Goal: Information Seeking & Learning: Learn about a topic

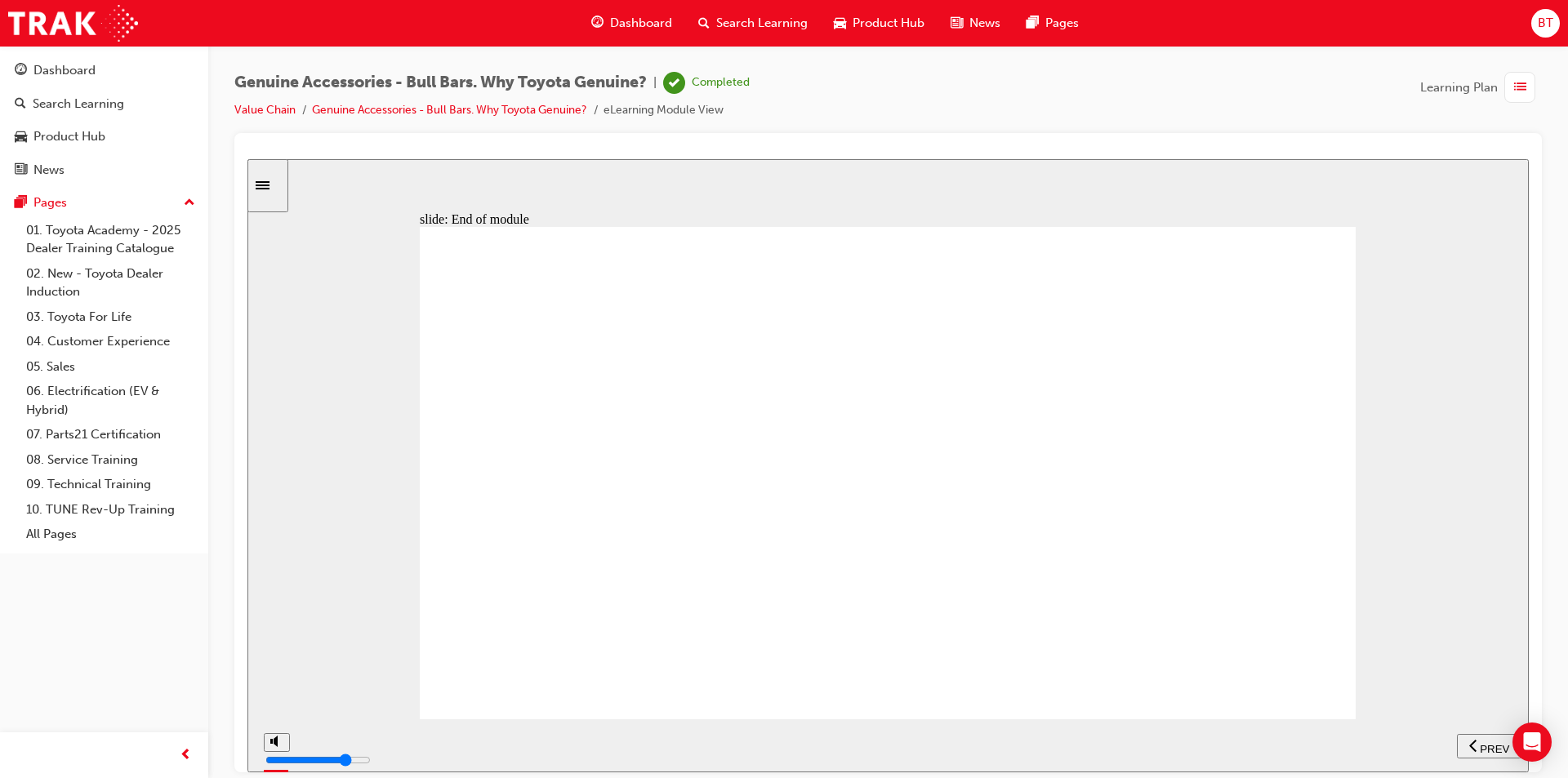
drag, startPoint x: 906, startPoint y: 124, endPoint x: 867, endPoint y: 117, distance: 39.6
click at [867, 117] on div "Genuine Accessories - Bull Bars. Why Toyota Genuine? | Completed Value Chain Ge…" at bounding box center [888, 102] width 1307 height 61
click at [848, 117] on div "Genuine Accessories - Bull Bars. Why Toyota Genuine? | Completed Value Chain Ge…" at bounding box center [888, 102] width 1307 height 61
click at [840, 133] on div at bounding box center [888, 452] width 1307 height 639
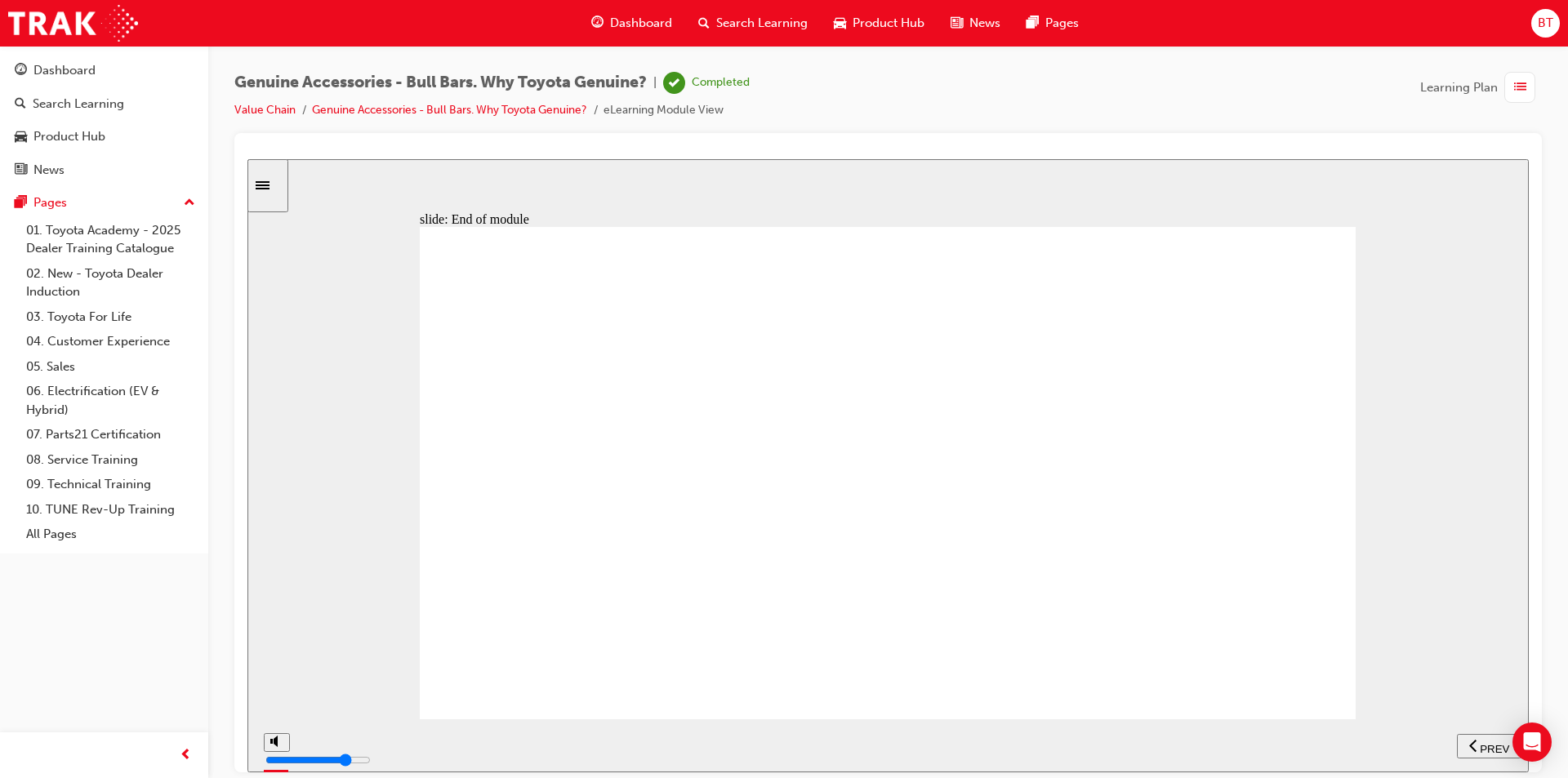
click at [626, 16] on span "Dashboard" at bounding box center [640, 23] width 62 height 19
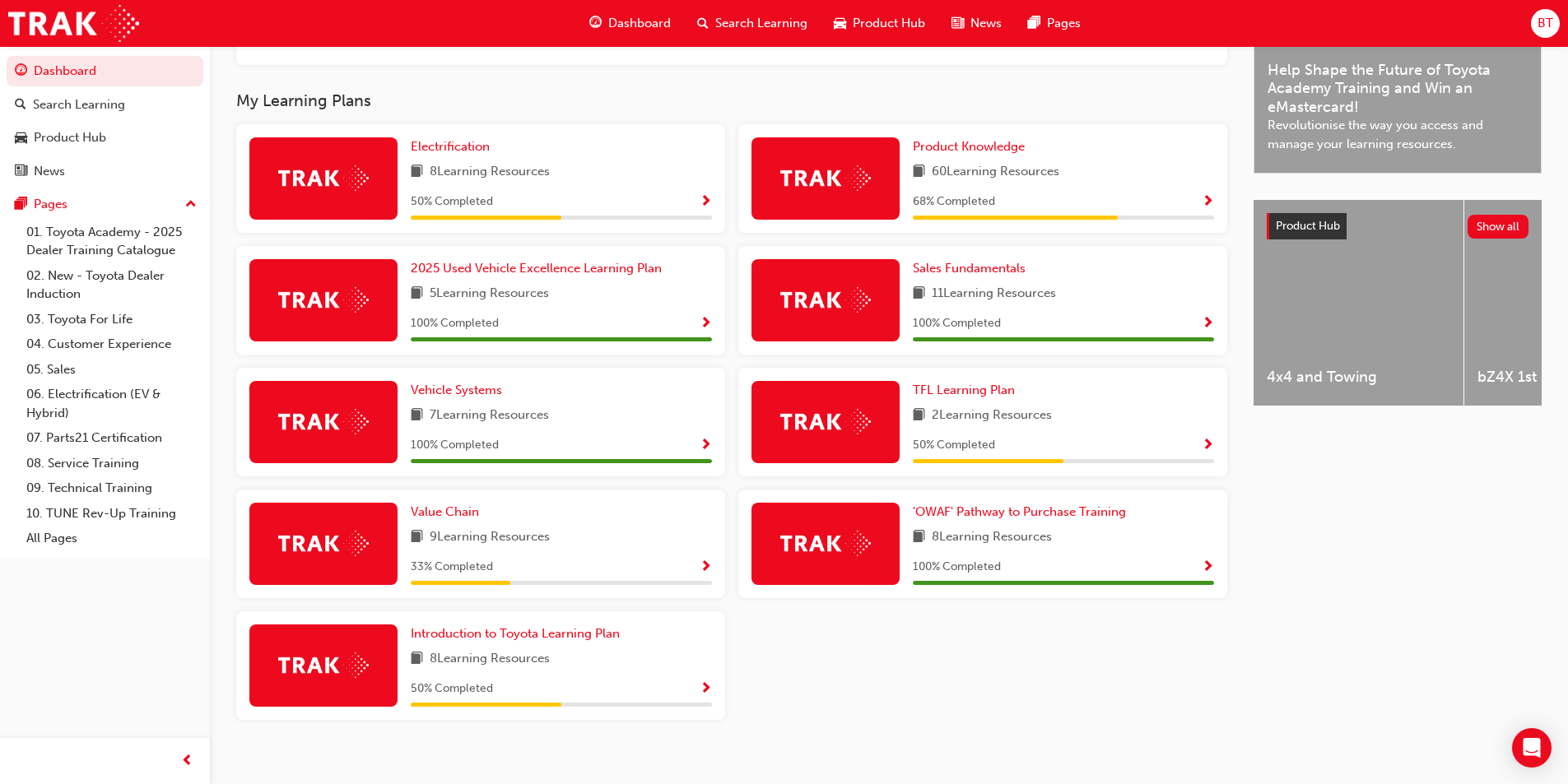
scroll to position [412, 0]
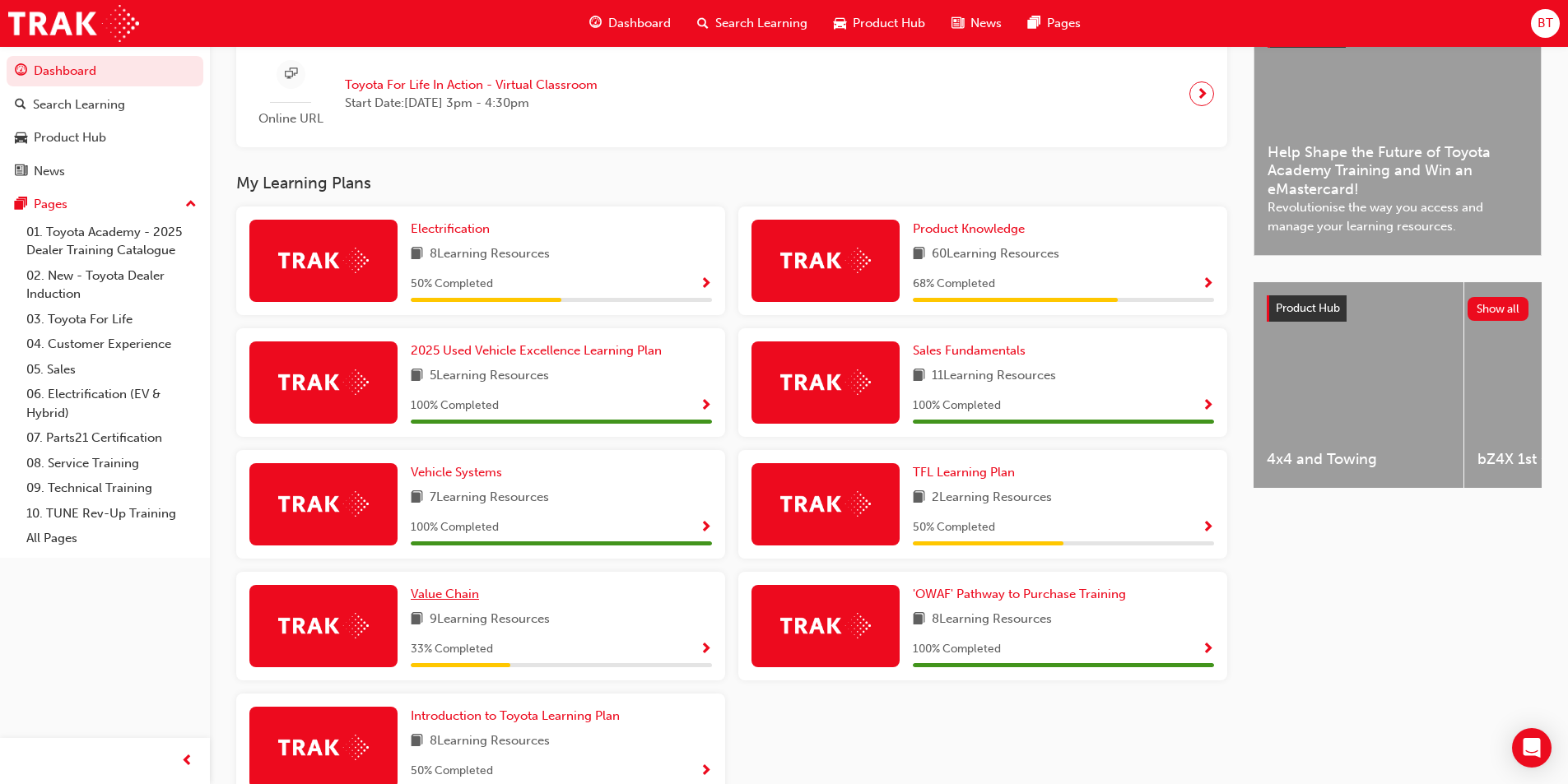
click at [472, 601] on span "Value Chain" at bounding box center [445, 594] width 68 height 15
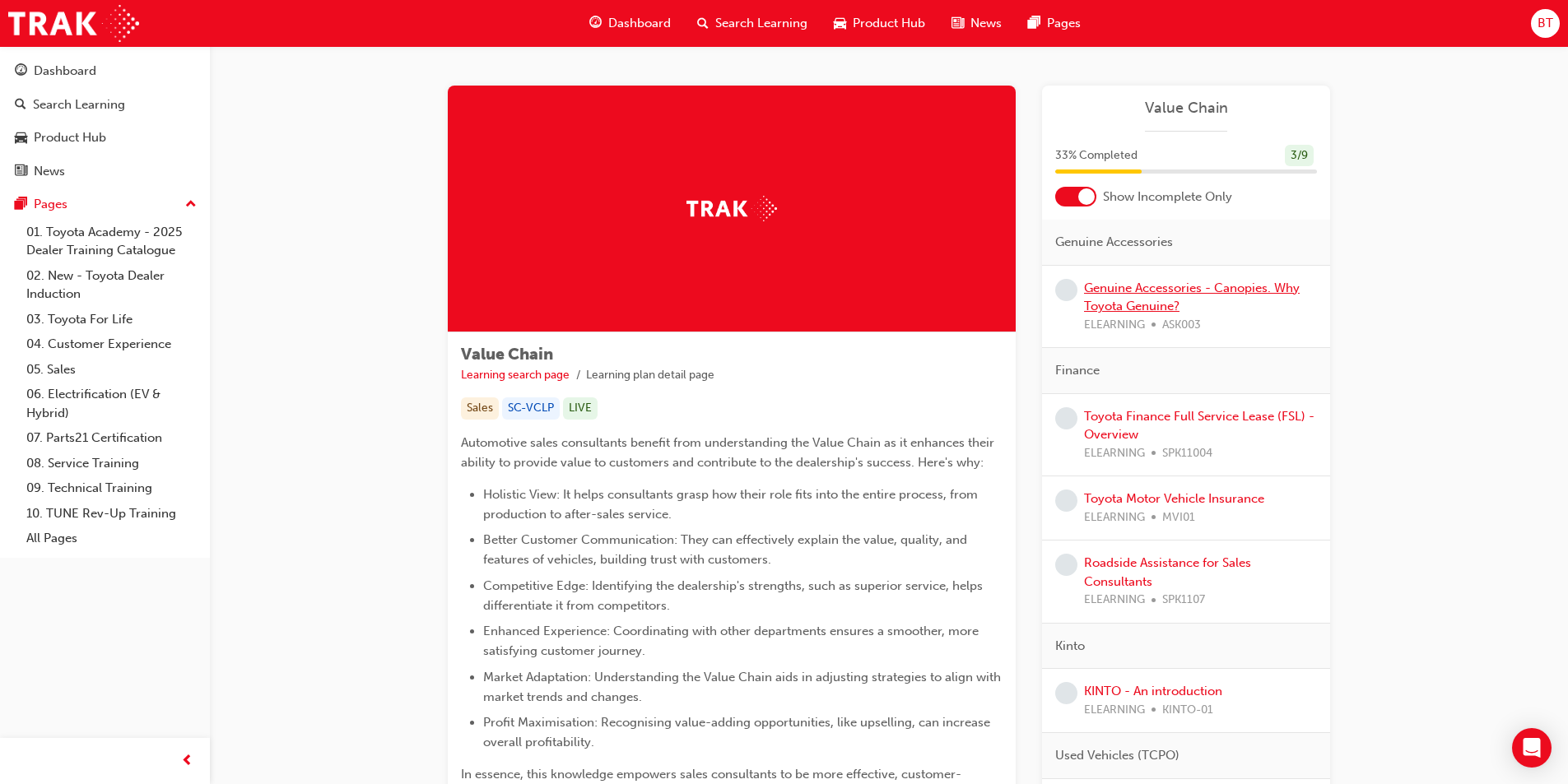
click at [1148, 303] on link "Genuine Accessories - Canopies. Why Toyota Genuine?" at bounding box center [1191, 297] width 215 height 34
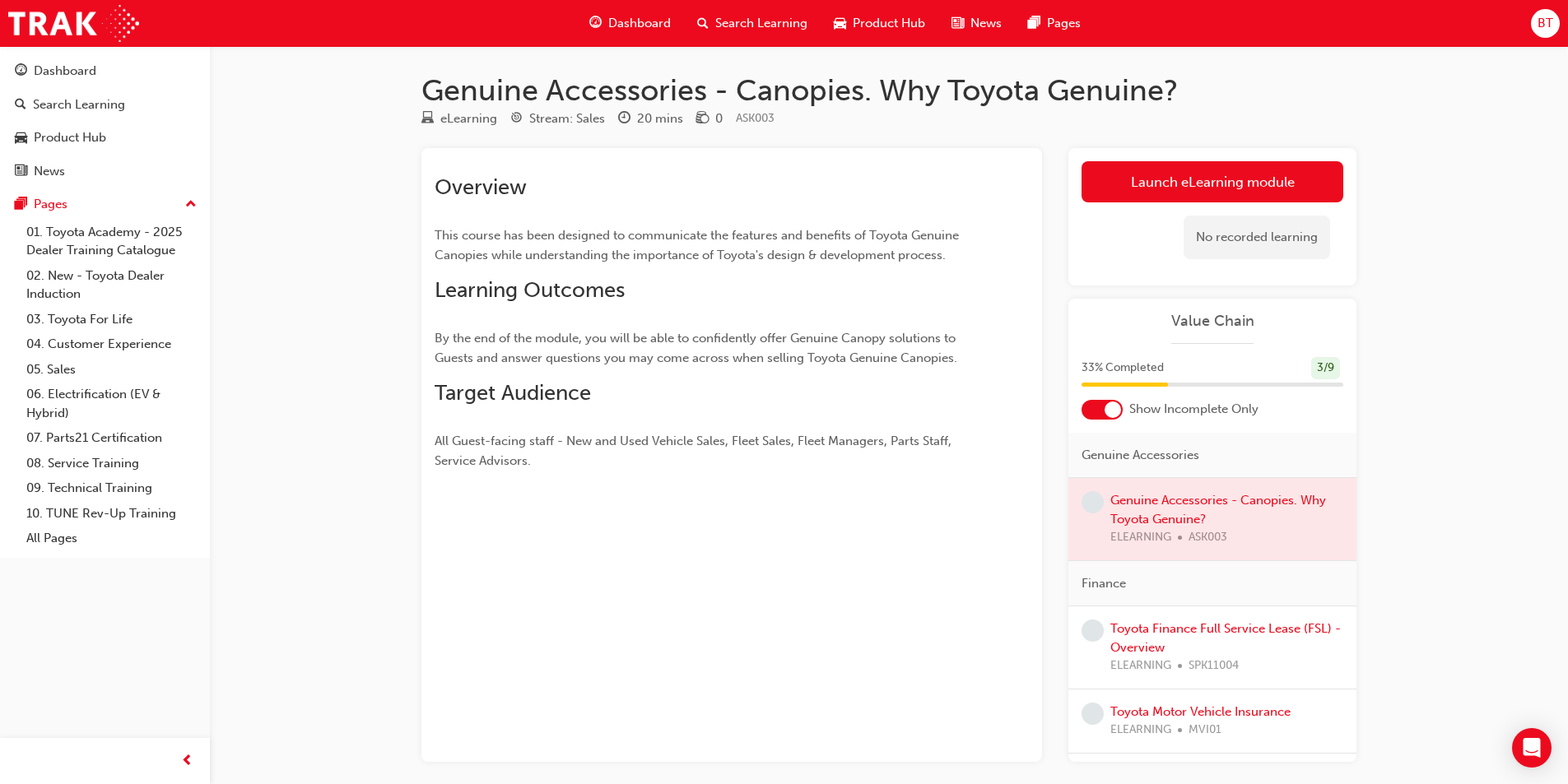
drag, startPoint x: 1105, startPoint y: 257, endPoint x: 1055, endPoint y: 250, distance: 50.5
click at [1055, 250] on div "Overview This course has been designed to communicate the features and benefits…" at bounding box center [889, 455] width 935 height 614
click at [1036, 247] on div "Overview This course has been designed to communicate the features and benefits…" at bounding box center [732, 455] width 621 height 614
click at [619, 15] on span "Dashboard" at bounding box center [639, 23] width 62 height 19
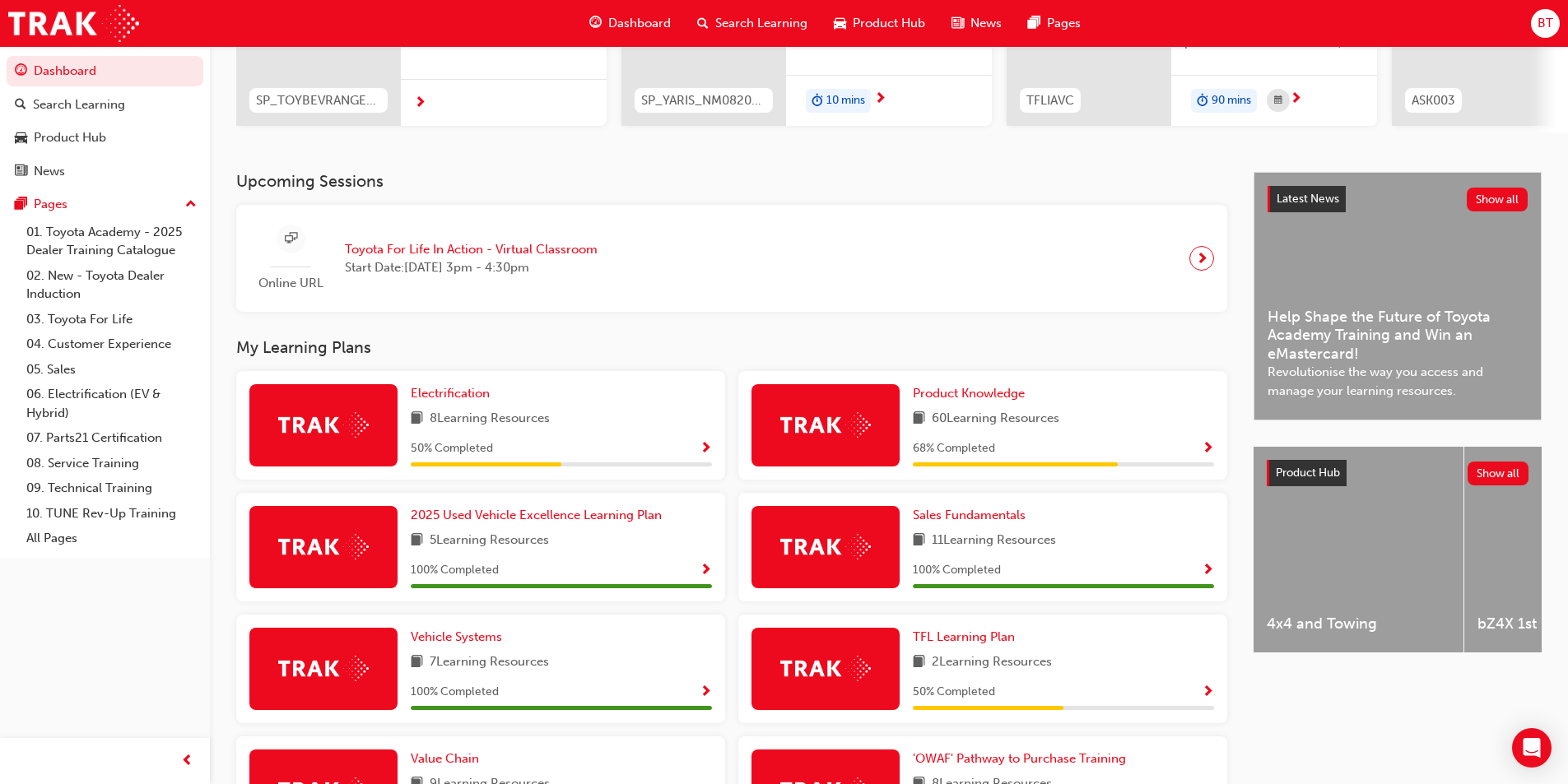
scroll to position [329, 0]
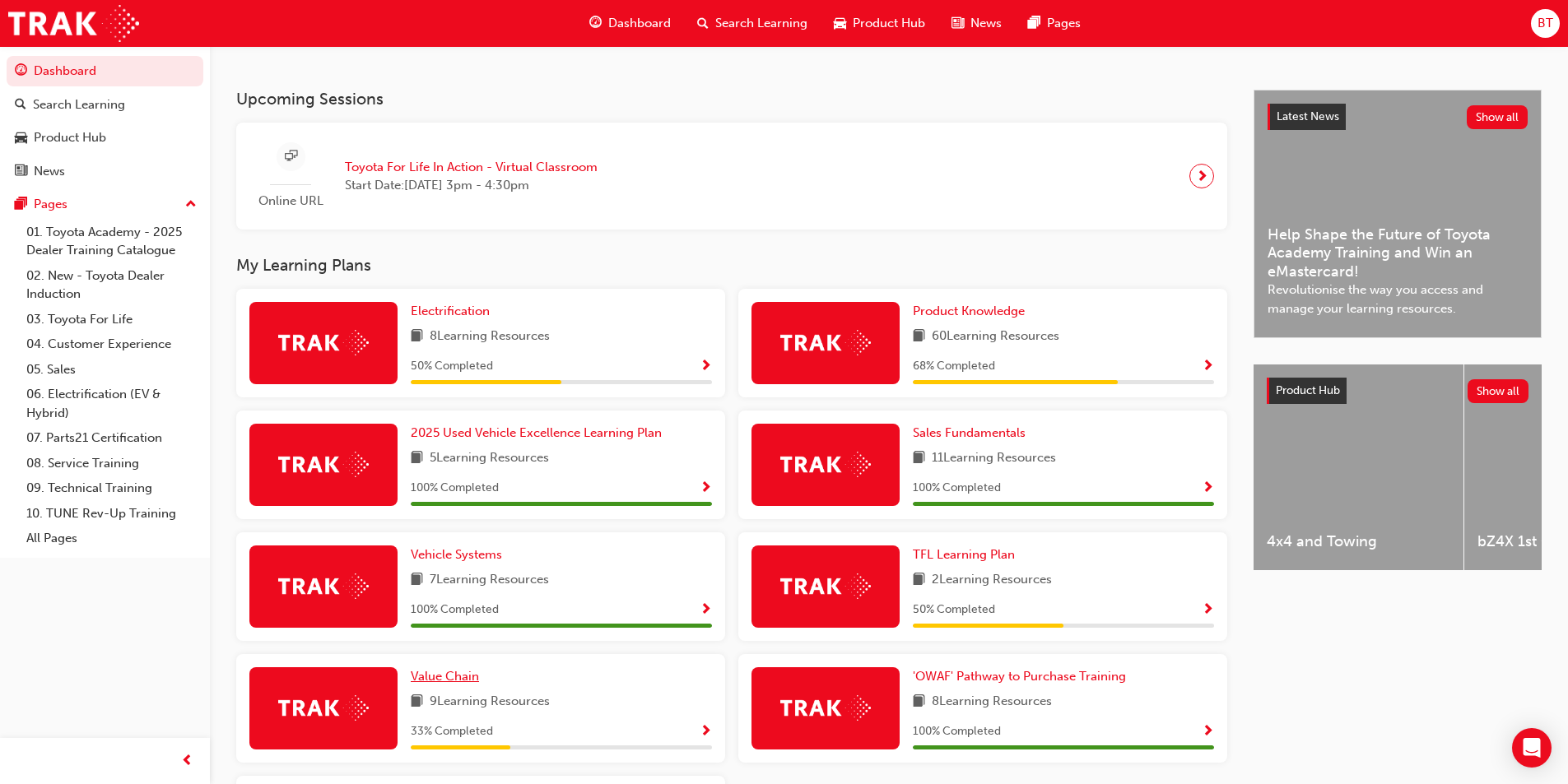
click at [448, 679] on span "Value Chain" at bounding box center [445, 676] width 68 height 15
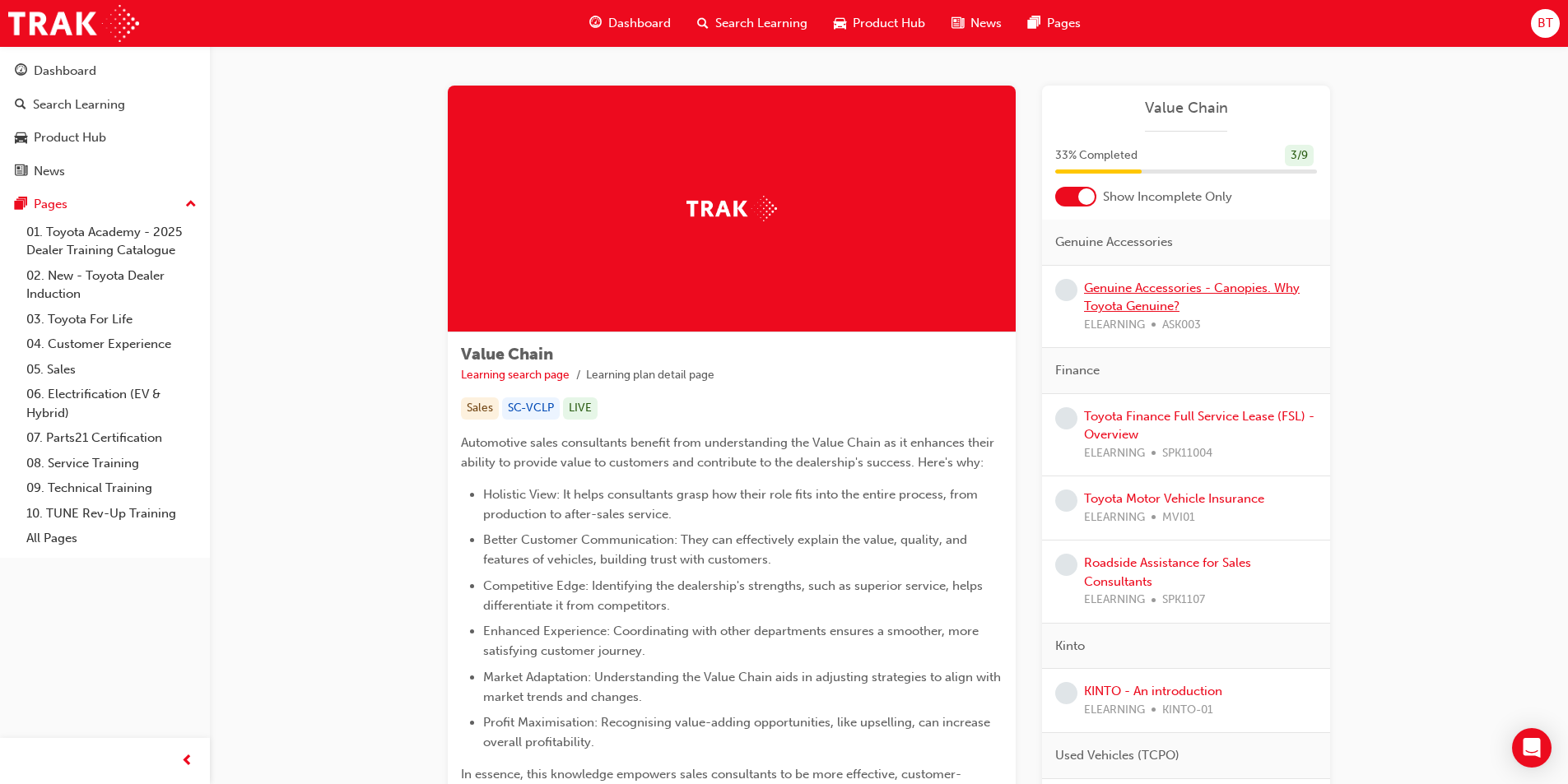
click at [1189, 287] on link "Genuine Accessories - Canopies. Why Toyota Genuine?" at bounding box center [1191, 297] width 215 height 34
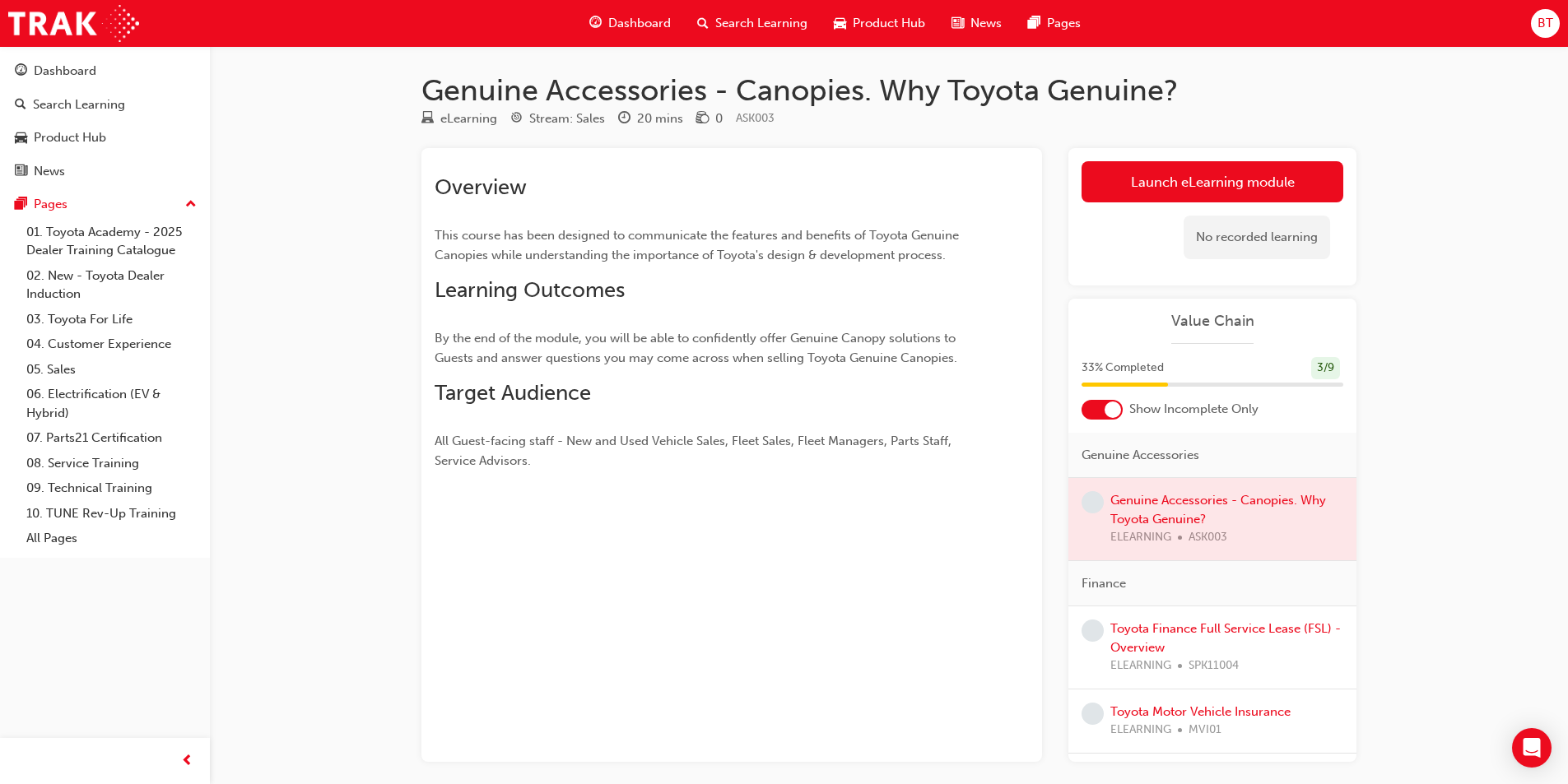
click at [1161, 185] on link "Launch eLearning module" at bounding box center [1212, 181] width 262 height 41
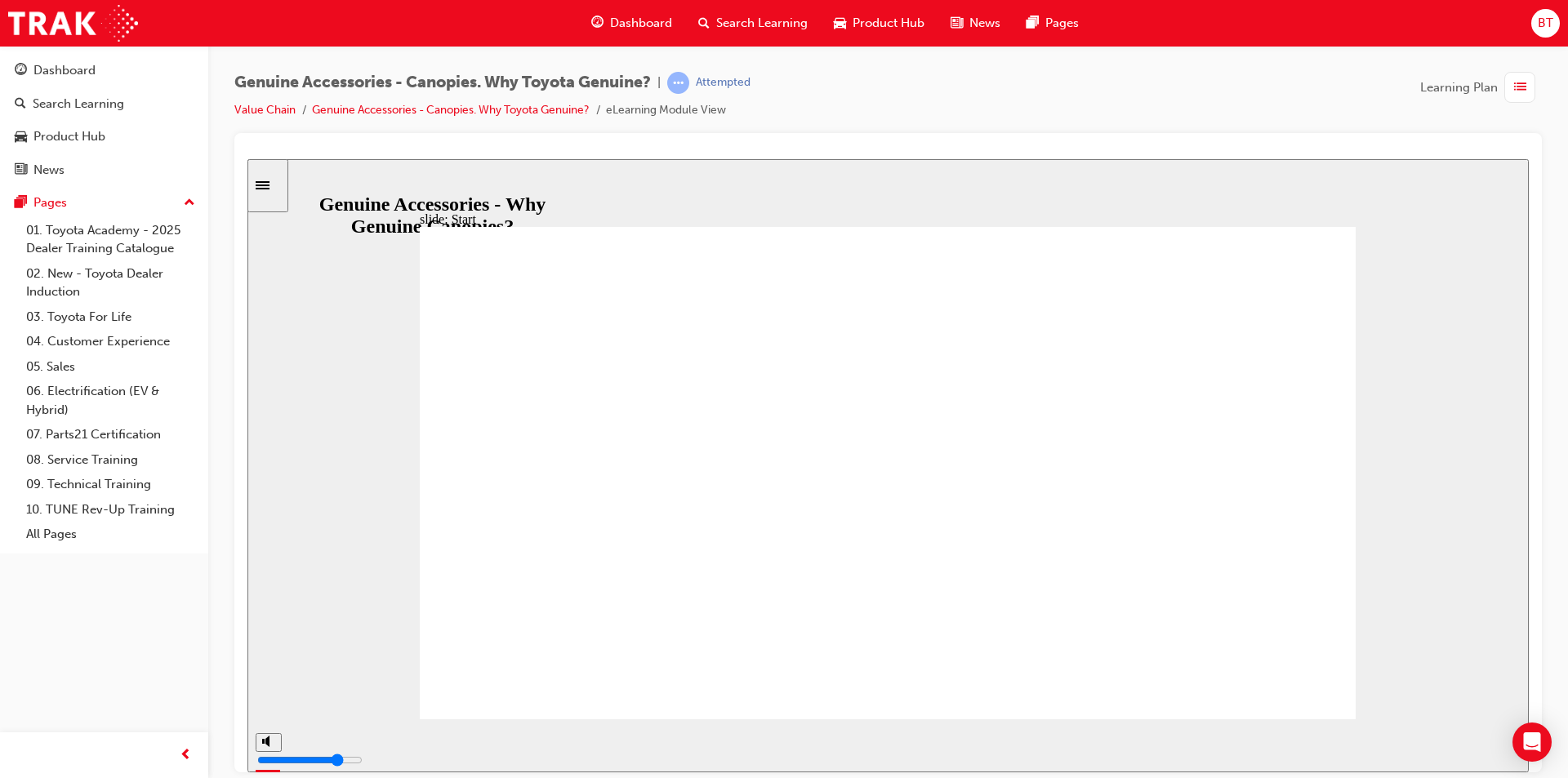
drag, startPoint x: 986, startPoint y: 120, endPoint x: 955, endPoint y: 106, distance: 34.0
click at [955, 106] on div "Genuine Accessories - Canopies. Why Toyota Genuine? | Attempted Value Chain Gen…" at bounding box center [888, 102] width 1307 height 61
drag, startPoint x: 1055, startPoint y: 446, endPoint x: 967, endPoint y: 384, distance: 107.6
click at [884, 139] on div at bounding box center [888, 452] width 1307 height 639
drag, startPoint x: 884, startPoint y: 139, endPoint x: 854, endPoint y: 144, distance: 30.4
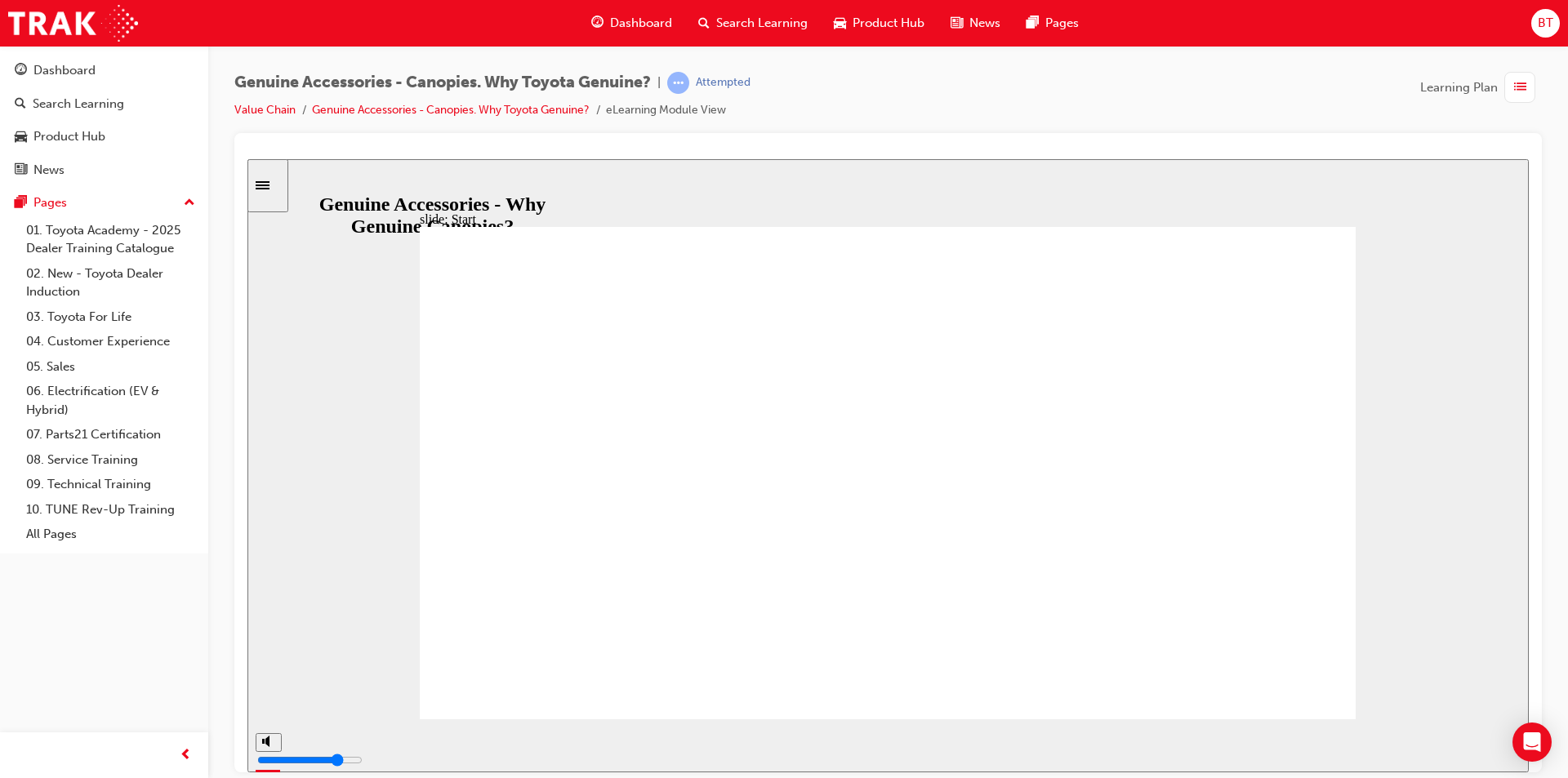
click at [867, 141] on div at bounding box center [888, 452] width 1307 height 639
